Goal: Task Accomplishment & Management: Manage account settings

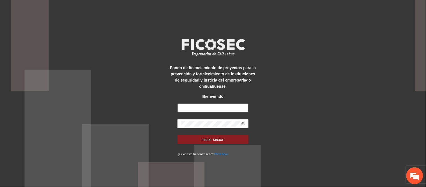
click at [203, 110] on input "text" at bounding box center [212, 107] width 71 height 9
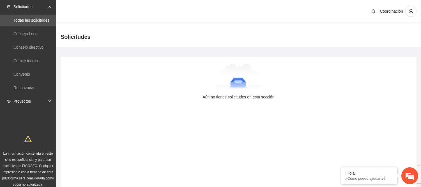
click at [38, 102] on span "Proyectos" at bounding box center [29, 100] width 33 height 11
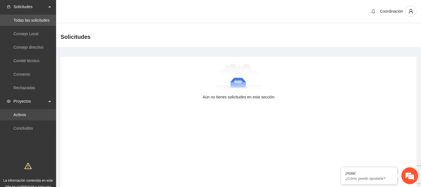
click at [26, 116] on link "Activos" at bounding box center [19, 114] width 13 height 4
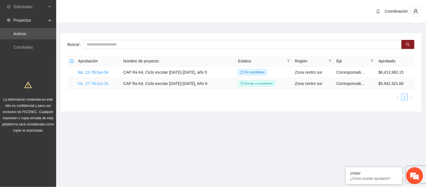
click at [100, 84] on link "No. 27-76/Jun-25" at bounding box center [93, 83] width 30 height 4
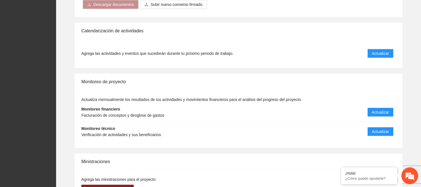
scroll to position [562, 0]
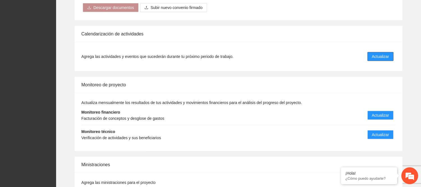
click at [380, 53] on span "Actualizar" at bounding box center [380, 56] width 17 height 6
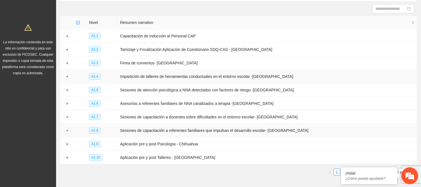
scroll to position [81, 0]
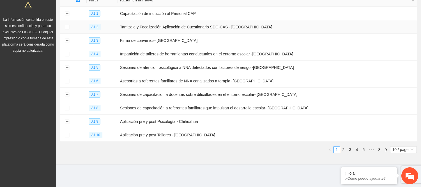
click at [71, 26] on td at bounding box center [66, 26] width 13 height 13
click at [68, 26] on button "Expand row" at bounding box center [67, 27] width 4 height 4
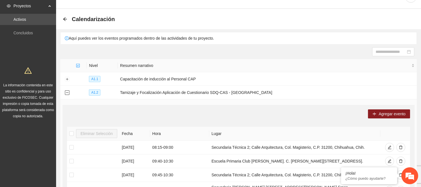
scroll to position [0, 0]
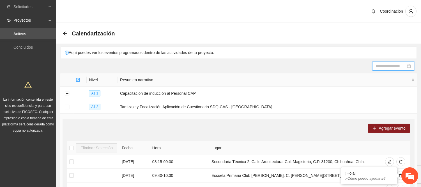
click at [397, 65] on input at bounding box center [391, 66] width 30 height 6
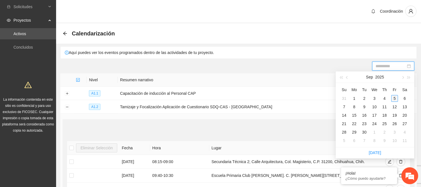
click at [394, 99] on div "5" at bounding box center [395, 98] width 7 height 7
click at [397, 98] on div "5" at bounding box center [395, 98] width 7 height 7
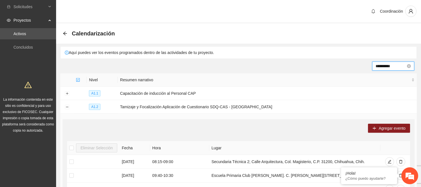
click at [402, 68] on input "**********" at bounding box center [391, 66] width 30 height 6
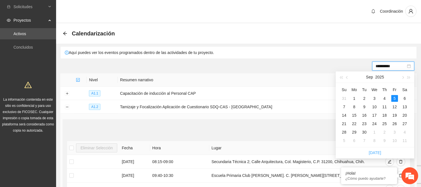
click at [379, 152] on link "Today" at bounding box center [375, 152] width 12 height 4
click at [372, 156] on div "Today" at bounding box center [375, 152] width 79 height 11
click at [301, 108] on td "Tamizaje y Focalización Aplicación de Cuestionario SDQ-CAS - Chihuahua" at bounding box center [267, 106] width 299 height 13
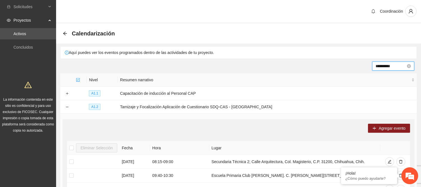
click at [392, 66] on input "**********" at bounding box center [391, 66] width 30 height 6
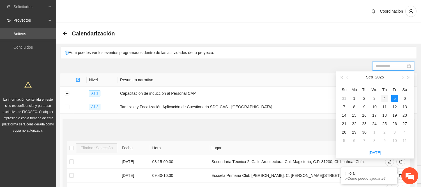
click at [384, 99] on div "4" at bounding box center [384, 98] width 7 height 7
click at [378, 153] on link "Today" at bounding box center [375, 152] width 12 height 4
click at [384, 96] on div "4" at bounding box center [384, 98] width 7 height 7
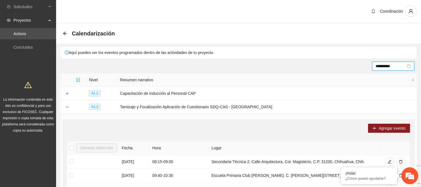
click at [293, 12] on div "Coordinación" at bounding box center [238, 11] width 365 height 23
click at [88, 54] on div "Aquí puedes ver los eventos programados dentro de las actividades de tu proyect…" at bounding box center [239, 53] width 356 height 12
drag, startPoint x: 144, startPoint y: 54, endPoint x: 202, endPoint y: 57, distance: 58.7
click at [198, 55] on div "Aquí puedes ver los eventos programados dentro de las actividades de tu proyect…" at bounding box center [239, 53] width 356 height 12
drag, startPoint x: 220, startPoint y: 62, endPoint x: 240, endPoint y: 63, distance: 20.2
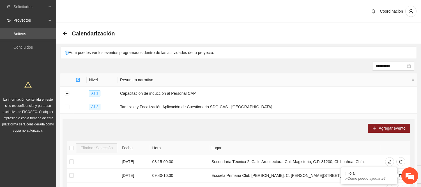
click at [221, 62] on div "**********" at bounding box center [239, 65] width 352 height 9
click at [406, 62] on div "**********" at bounding box center [393, 65] width 42 height 9
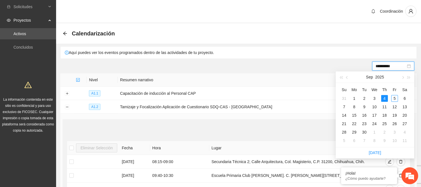
click at [398, 39] on div "Calendarización" at bounding box center [238, 33] width 365 height 20
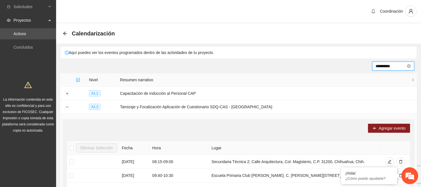
click at [398, 65] on input "**********" at bounding box center [391, 66] width 30 height 6
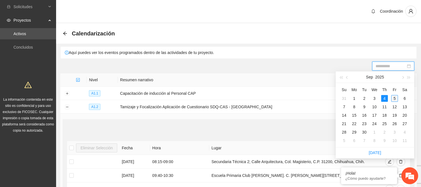
type input "**********"
click at [394, 98] on div "5" at bounding box center [395, 98] width 7 height 7
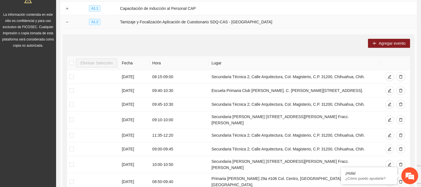
scroll to position [93, 0]
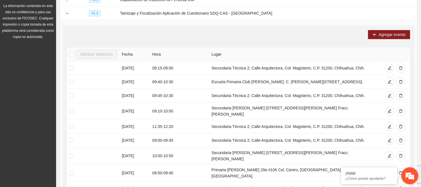
click at [406, 176] on em at bounding box center [409, 175] width 15 height 15
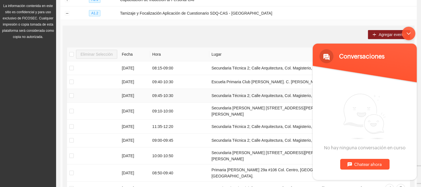
click at [83, 102] on td at bounding box center [93, 96] width 52 height 14
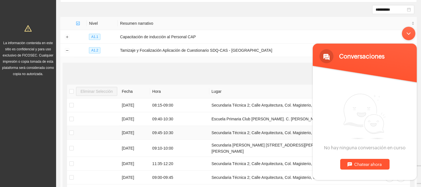
scroll to position [0, 0]
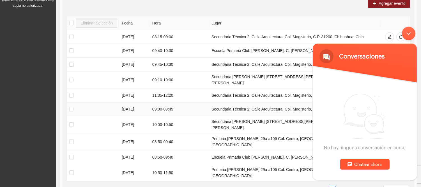
click at [100, 102] on td at bounding box center [93, 109] width 52 height 14
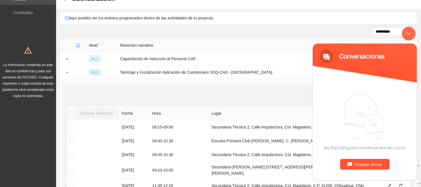
scroll to position [31, 0]
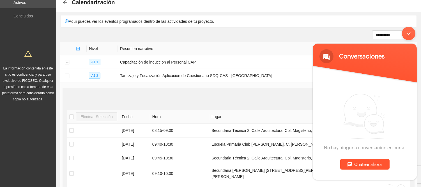
click at [410, 33] on div "Minimizar ventana de chat en vivo" at bounding box center [408, 32] width 13 height 13
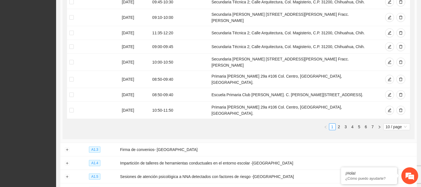
scroll to position [249, 0]
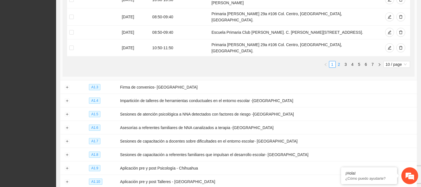
click at [339, 61] on link "2" at bounding box center [339, 64] width 6 height 6
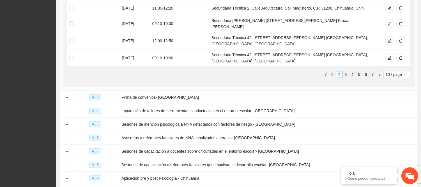
scroll to position [218, 0]
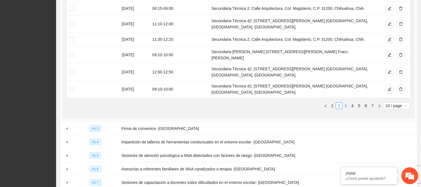
click at [347, 102] on ul "1 2 3 4 5 6 7 10 / page" at bounding box center [238, 105] width 343 height 7
click at [347, 102] on link "3" at bounding box center [346, 105] width 6 height 6
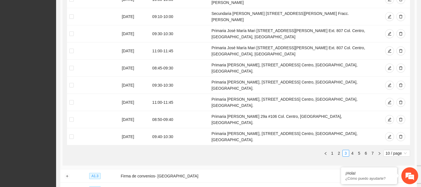
scroll to position [125, 0]
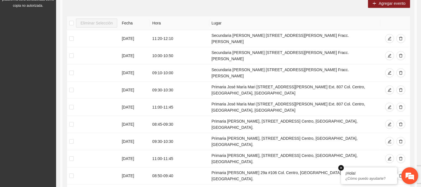
click at [341, 168] on em at bounding box center [341, 168] width 6 height 6
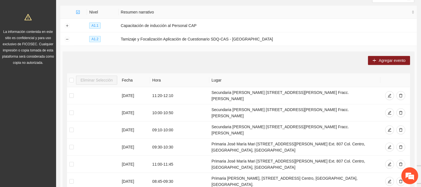
scroll to position [65, 0]
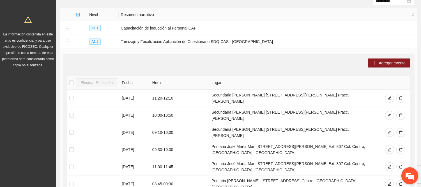
click at [412, 179] on em at bounding box center [409, 175] width 15 height 15
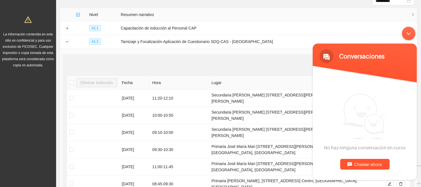
click at [407, 35] on div "Minimizar ventana de chat en vivo" at bounding box center [408, 32] width 13 height 13
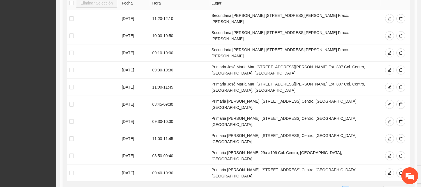
scroll to position [159, 0]
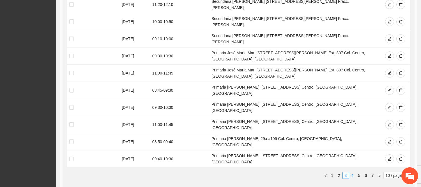
click at [353, 172] on link "4" at bounding box center [353, 175] width 6 height 6
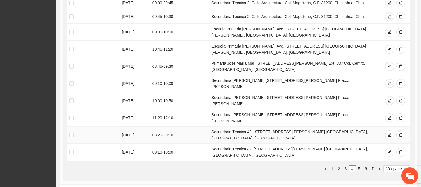
click at [75, 126] on td at bounding box center [93, 134] width 52 height 17
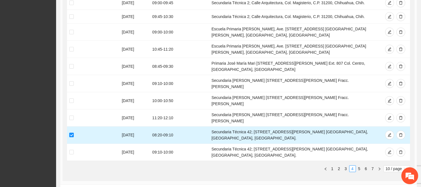
click at [69, 132] on label at bounding box center [71, 135] width 4 height 6
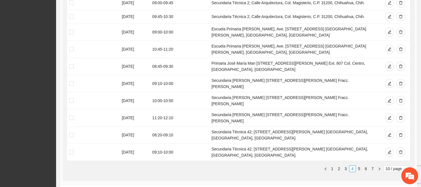
click at [346, 165] on link "3" at bounding box center [346, 168] width 6 height 6
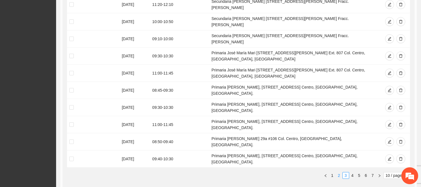
click at [340, 172] on link "2" at bounding box center [339, 175] width 6 height 6
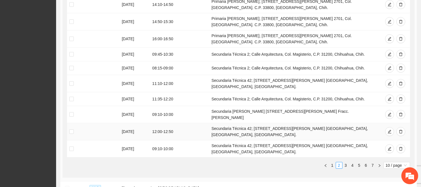
click at [98, 126] on td at bounding box center [93, 131] width 52 height 17
click at [70, 127] on td at bounding box center [93, 131] width 52 height 17
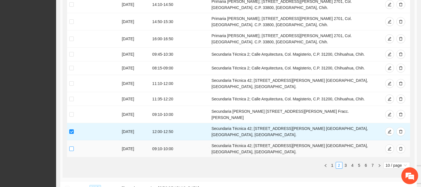
click at [69, 140] on td at bounding box center [93, 148] width 52 height 17
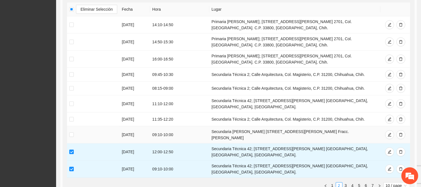
scroll to position [65, 0]
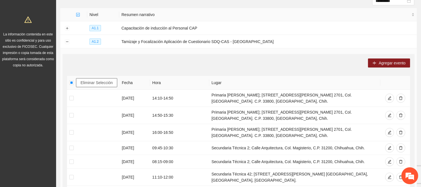
click at [80, 81] on button "Eliminar Selección" at bounding box center [96, 82] width 41 height 9
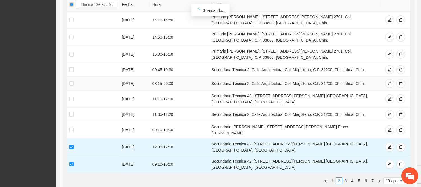
scroll to position [159, 0]
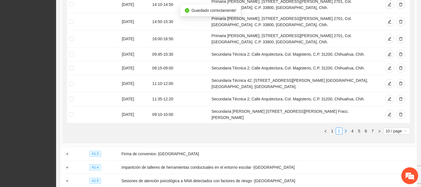
click at [347, 128] on link "3" at bounding box center [346, 131] width 6 height 6
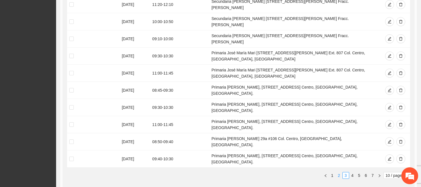
click at [337, 172] on link "2" at bounding box center [339, 175] width 6 height 6
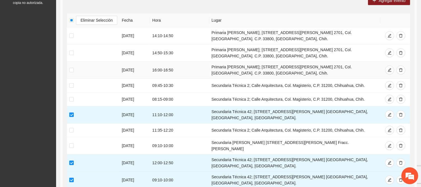
scroll to position [65, 0]
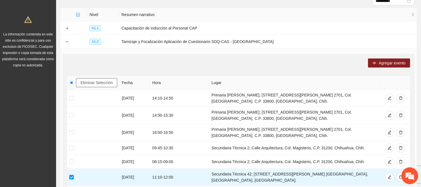
click at [99, 86] on button "Eliminar Selección" at bounding box center [96, 82] width 41 height 9
